Goal: Task Accomplishment & Management: Use online tool/utility

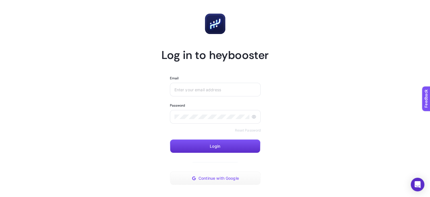
click at [222, 176] on span "Continue with Google" at bounding box center [219, 178] width 40 height 5
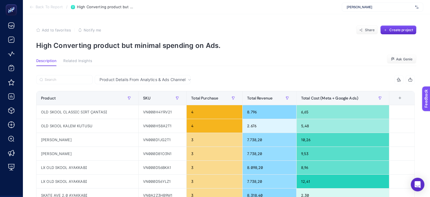
click at [372, 3] on div "[PERSON_NAME]" at bounding box center [382, 7] width 81 height 9
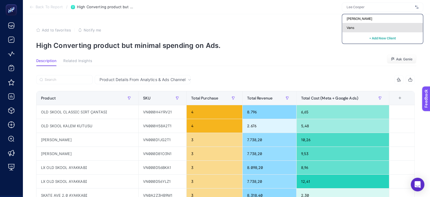
click at [362, 27] on div "Vans" at bounding box center [382, 27] width 81 height 9
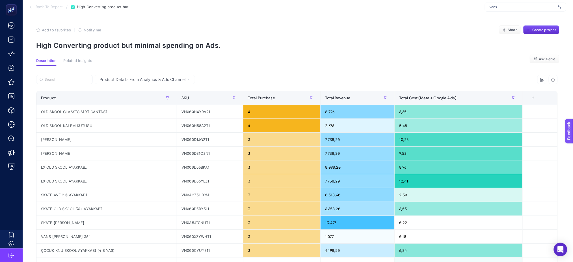
drag, startPoint x: 321, startPoint y: 1, endPoint x: 222, endPoint y: 33, distance: 104.3
click at [222, 33] on div "Add to favorites false Notify me Share Create project" at bounding box center [298, 29] width 524 height 9
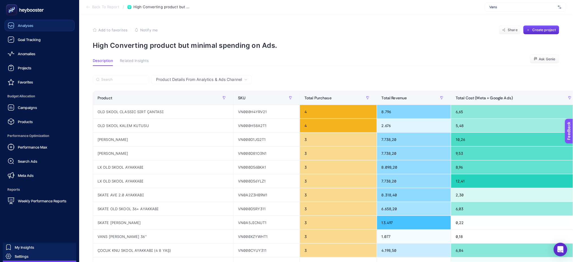
click at [27, 21] on link "Analyses" at bounding box center [40, 25] width 70 height 11
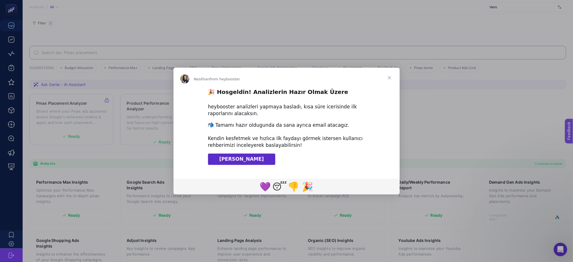
click at [390, 77] on span "Close" at bounding box center [390, 78] width 20 height 20
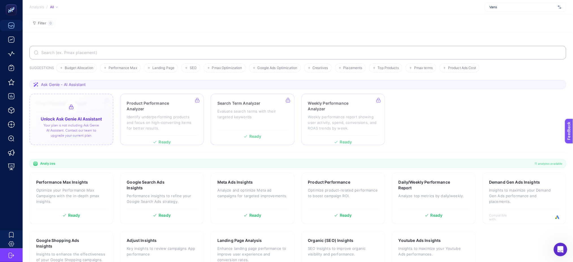
click at [81, 116] on div at bounding box center [71, 119] width 84 height 51
